Goal: Information Seeking & Learning: Stay updated

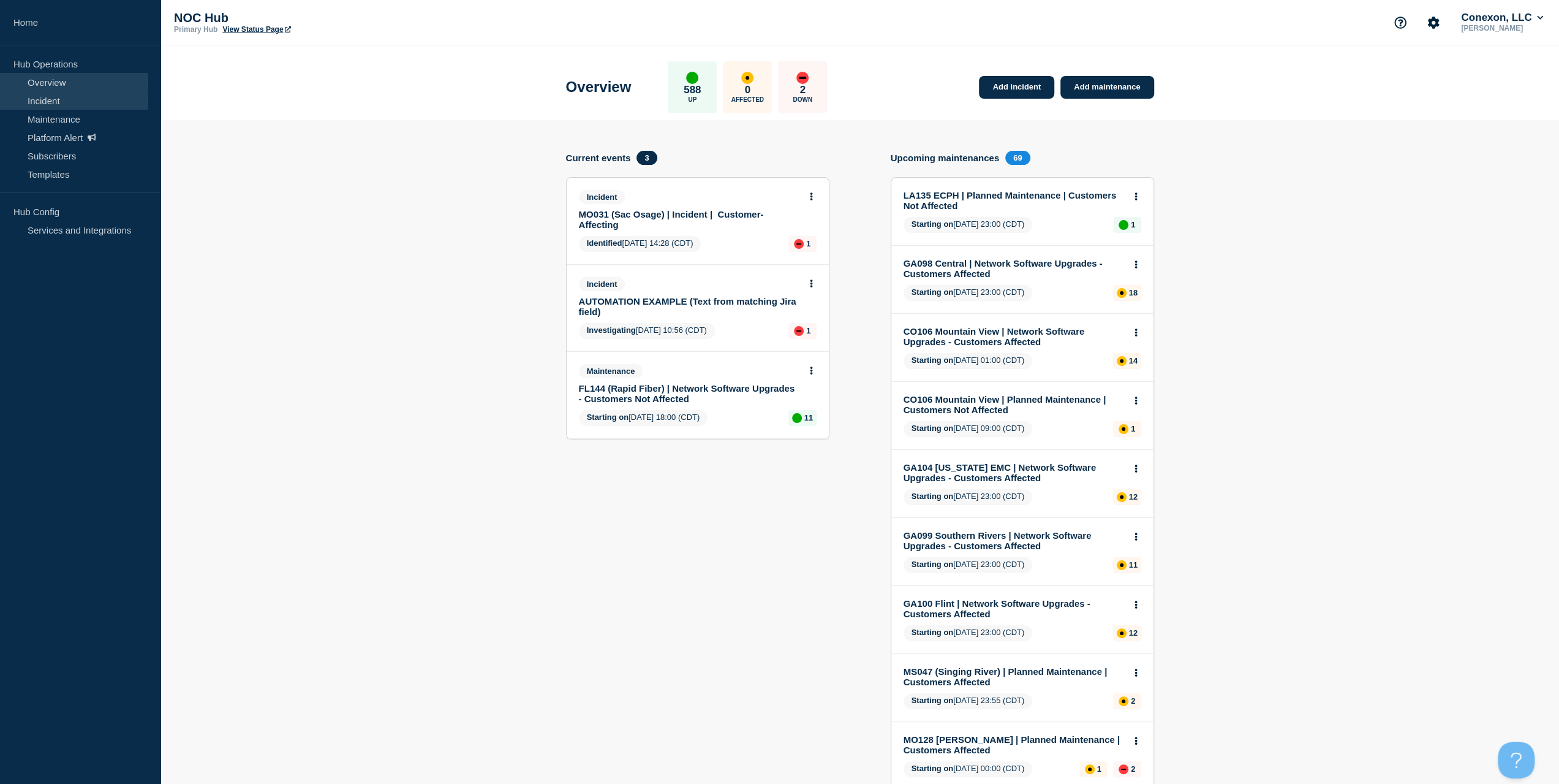
click at [88, 105] on link "Incident" at bounding box center [74, 101] width 149 height 18
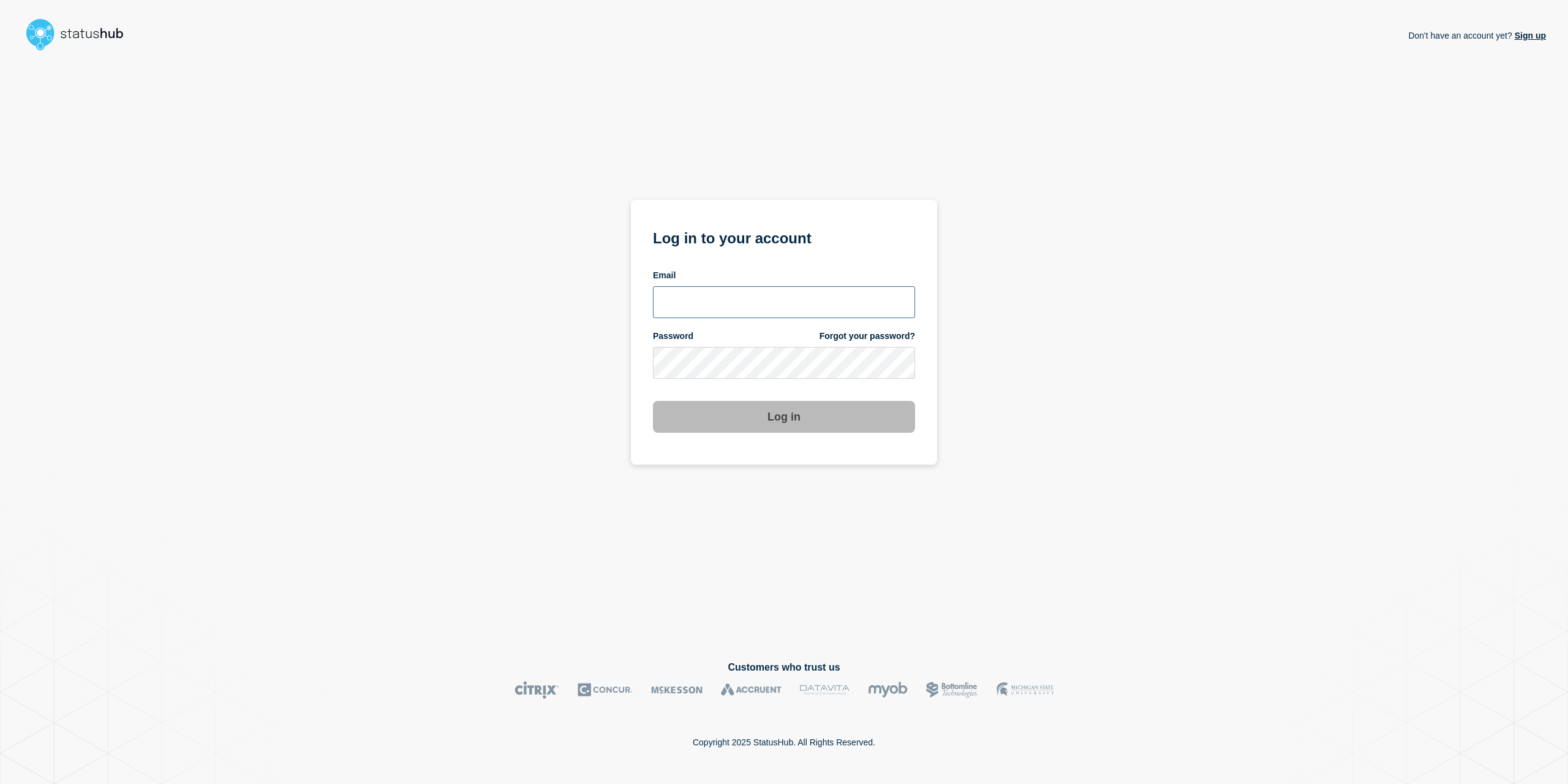
click at [822, 304] on input "email input" at bounding box center [784, 302] width 262 height 32
type input "caleb.stahr@conexon.us"
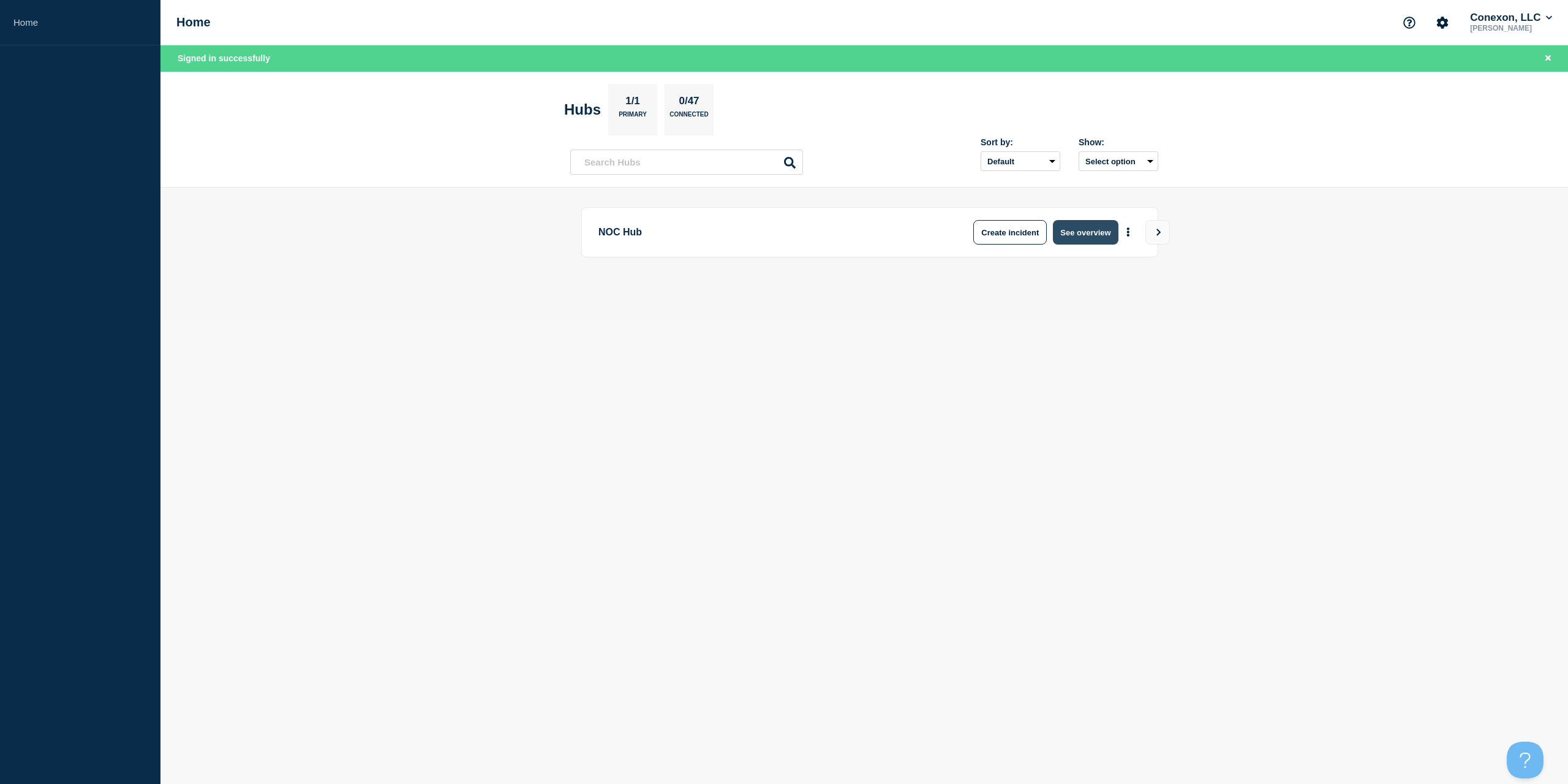
click at [1074, 241] on button "See overview" at bounding box center [1086, 232] width 65 height 25
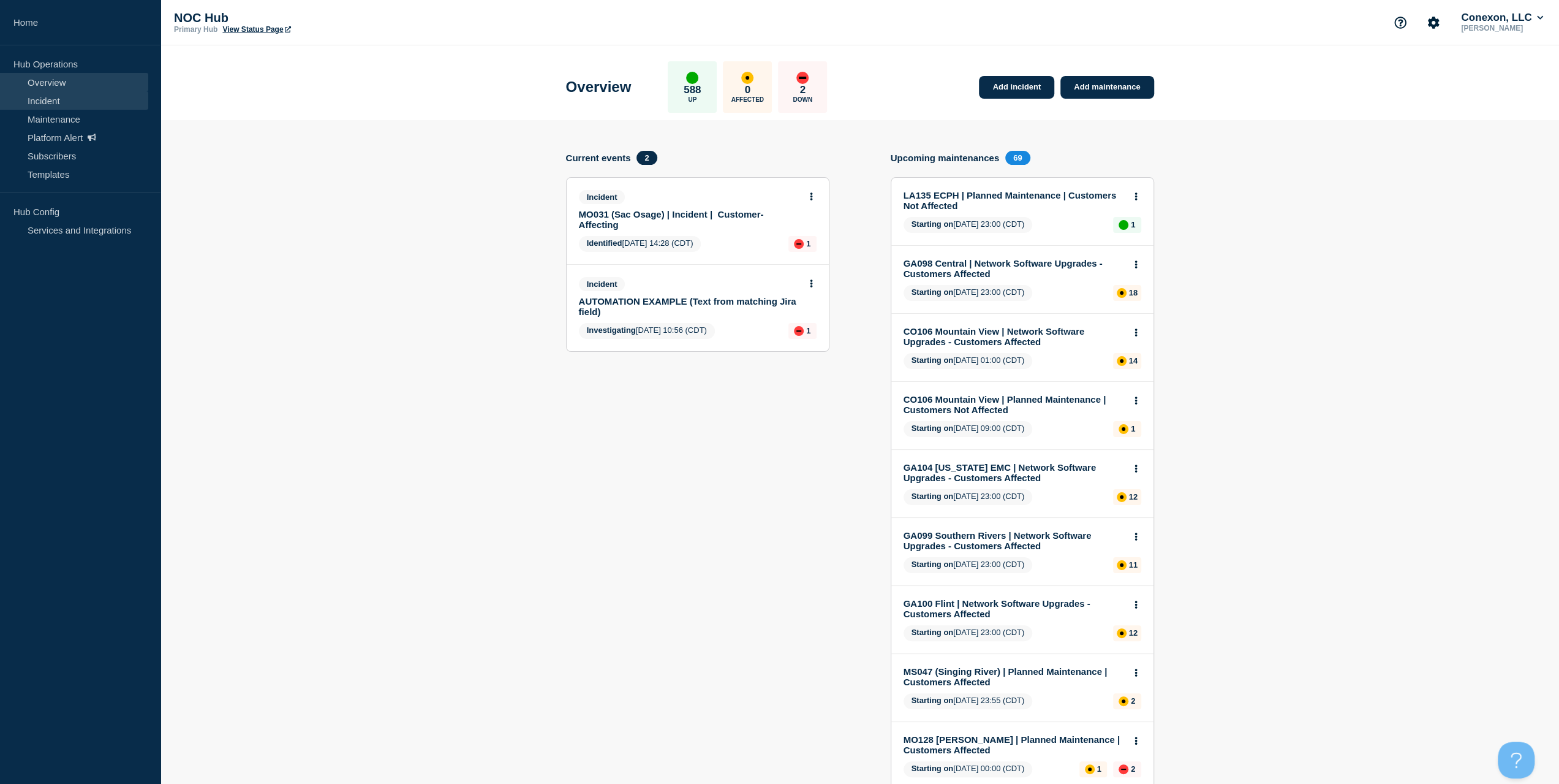
click at [58, 105] on link "Incident" at bounding box center [74, 101] width 149 height 18
